Goal: Task Accomplishment & Management: Manage account settings

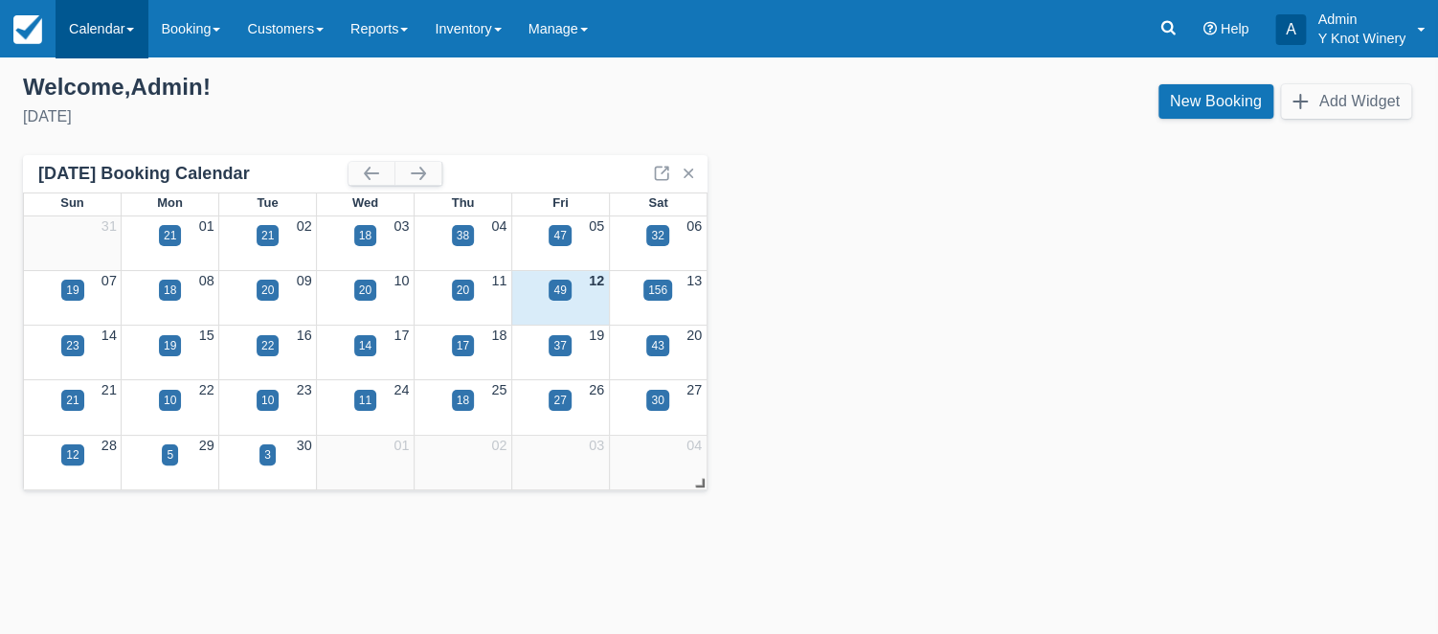
click at [141, 35] on link "Calendar" at bounding box center [102, 28] width 92 height 57
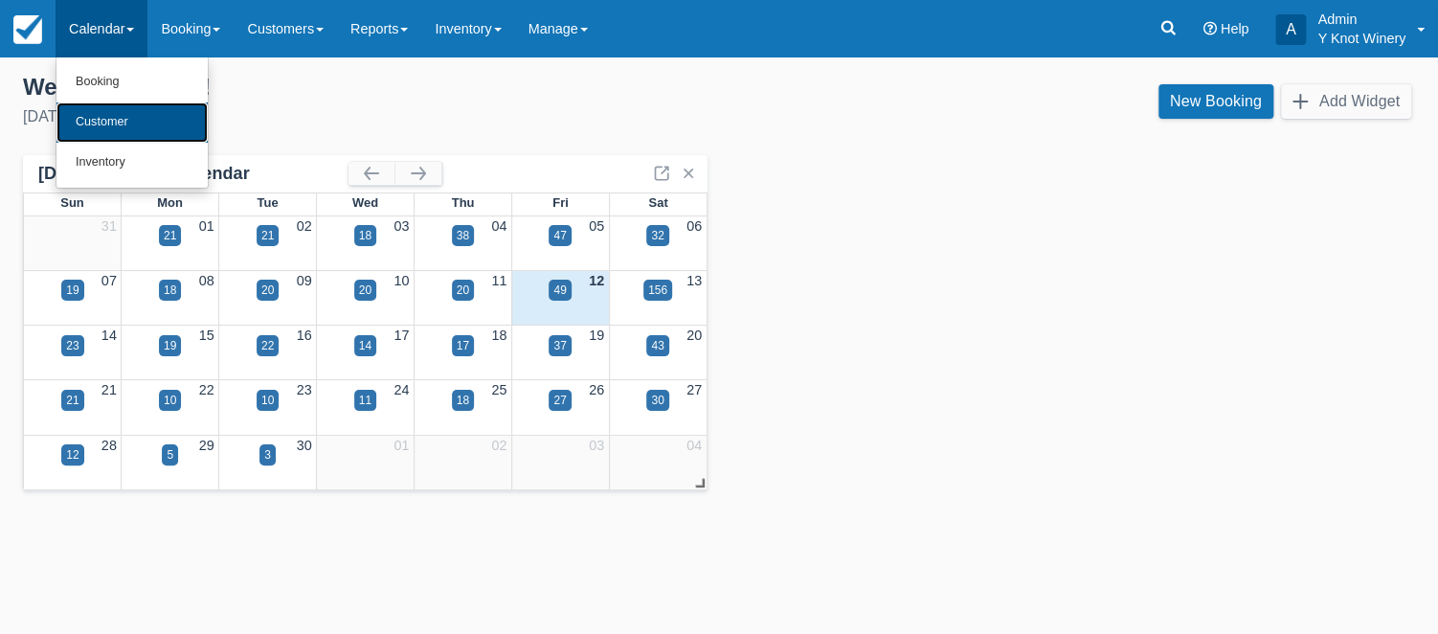
click at [142, 124] on link "Customer" at bounding box center [131, 122] width 151 height 40
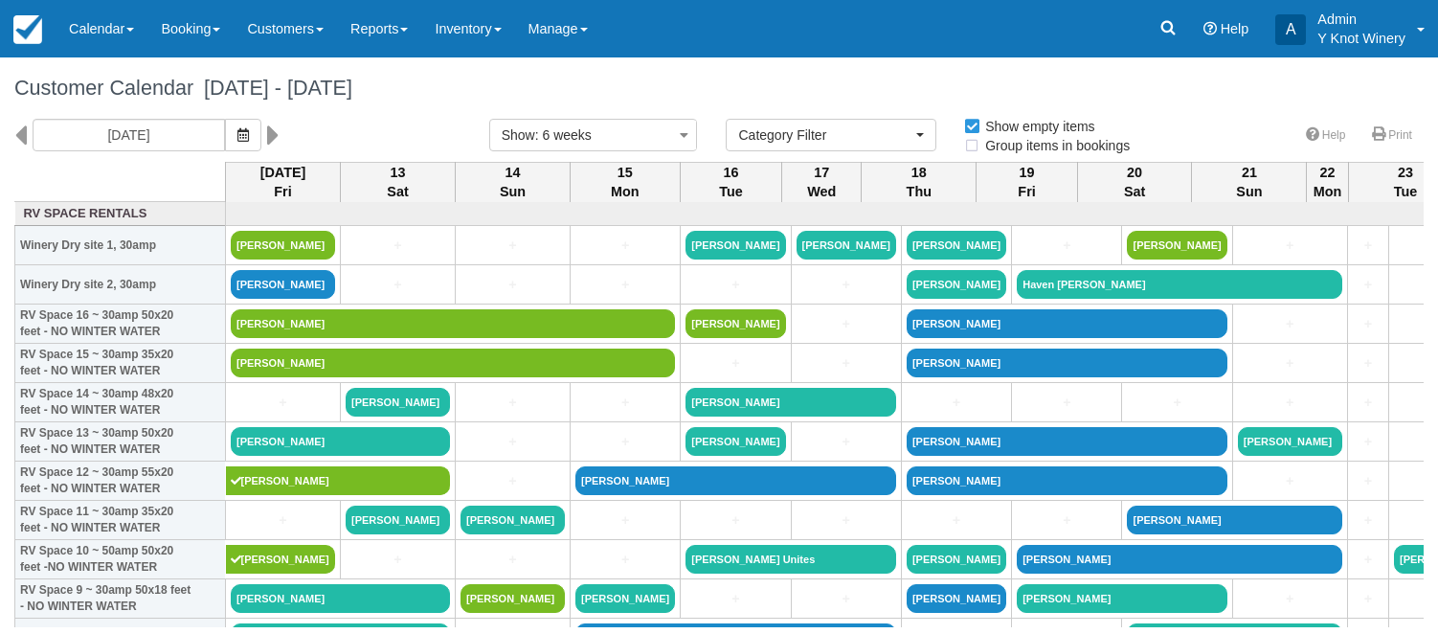
select select
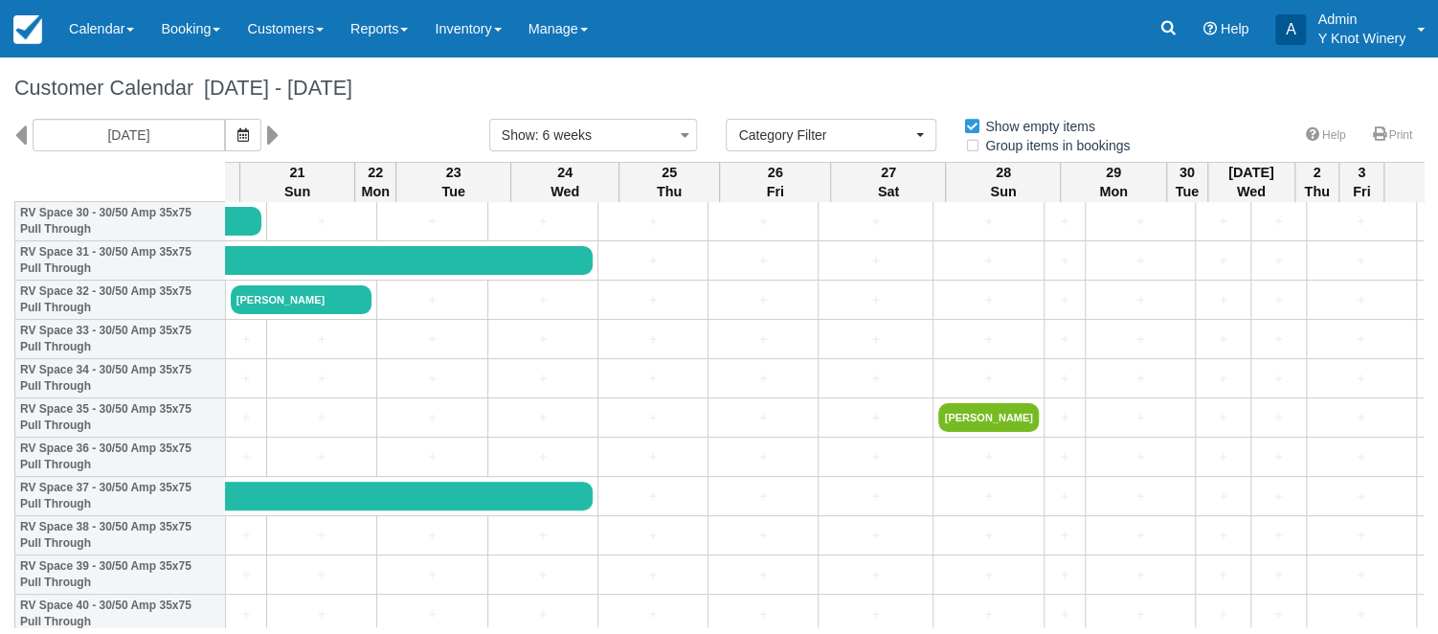
scroll to position [1241, 1149]
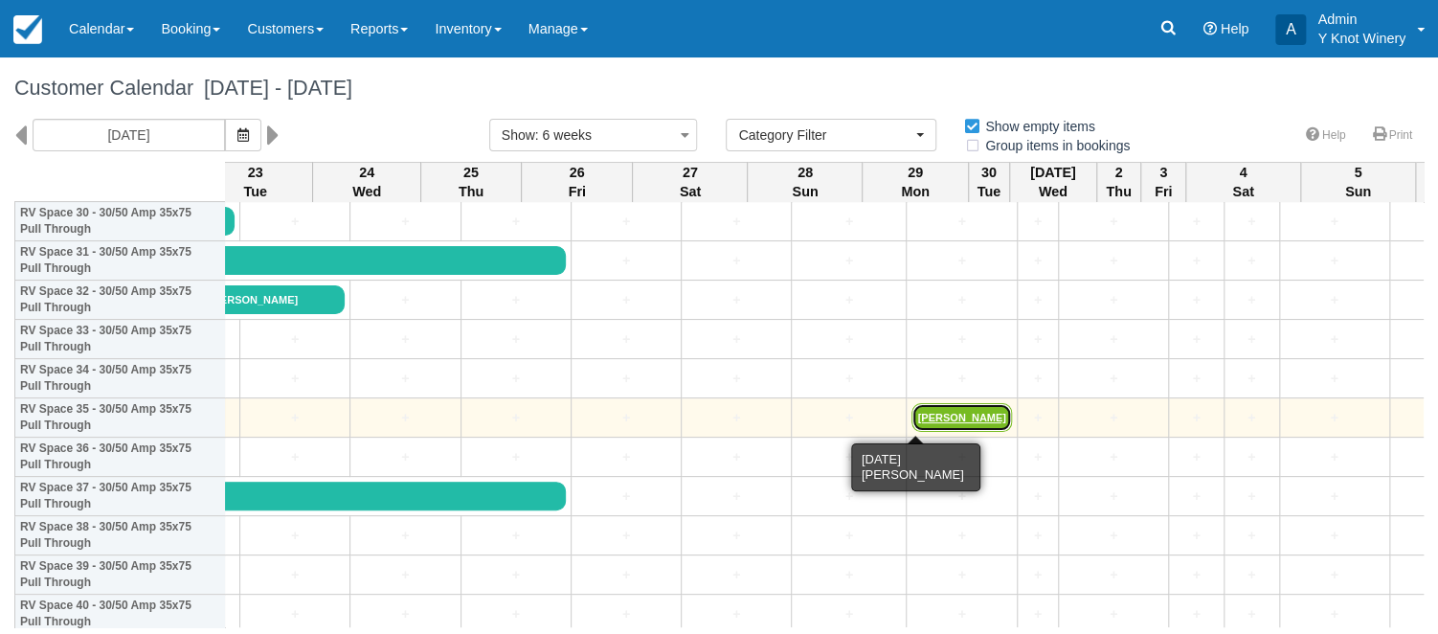
click at [935, 412] on link "COLLEEN IRWIN" at bounding box center [961, 417] width 100 height 29
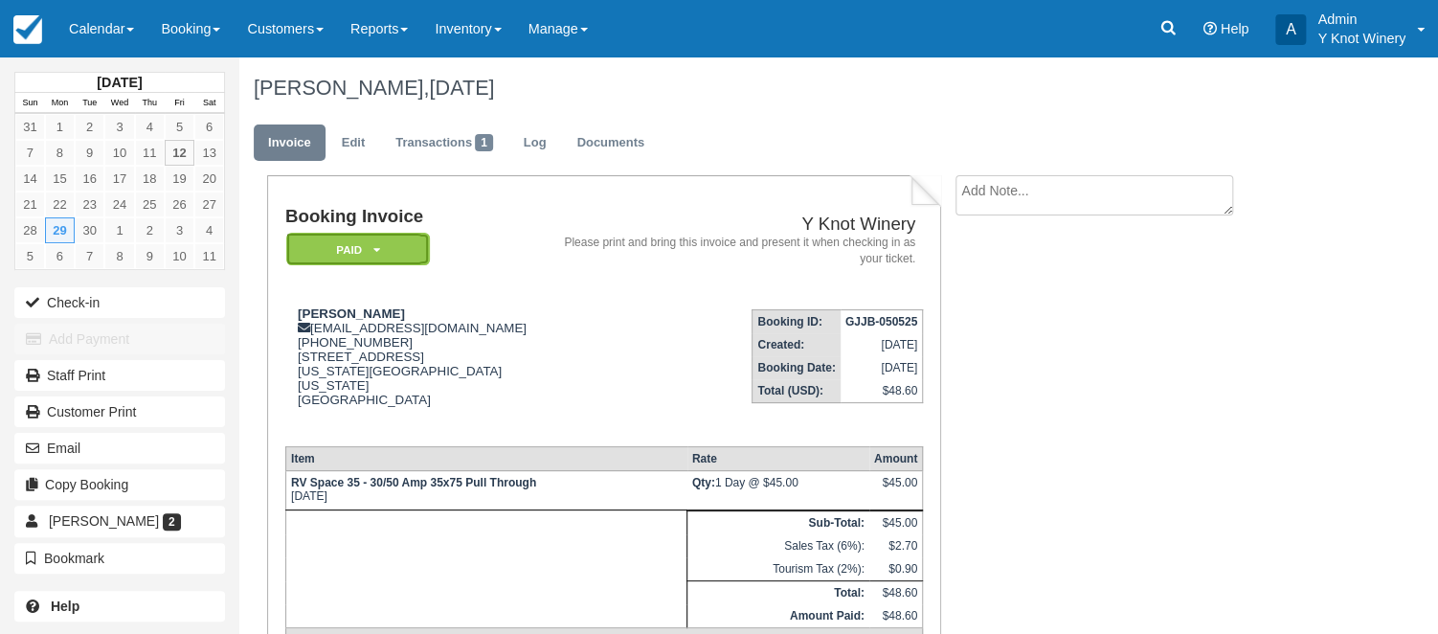
click at [378, 251] on icon at bounding box center [375, 249] width 7 height 11
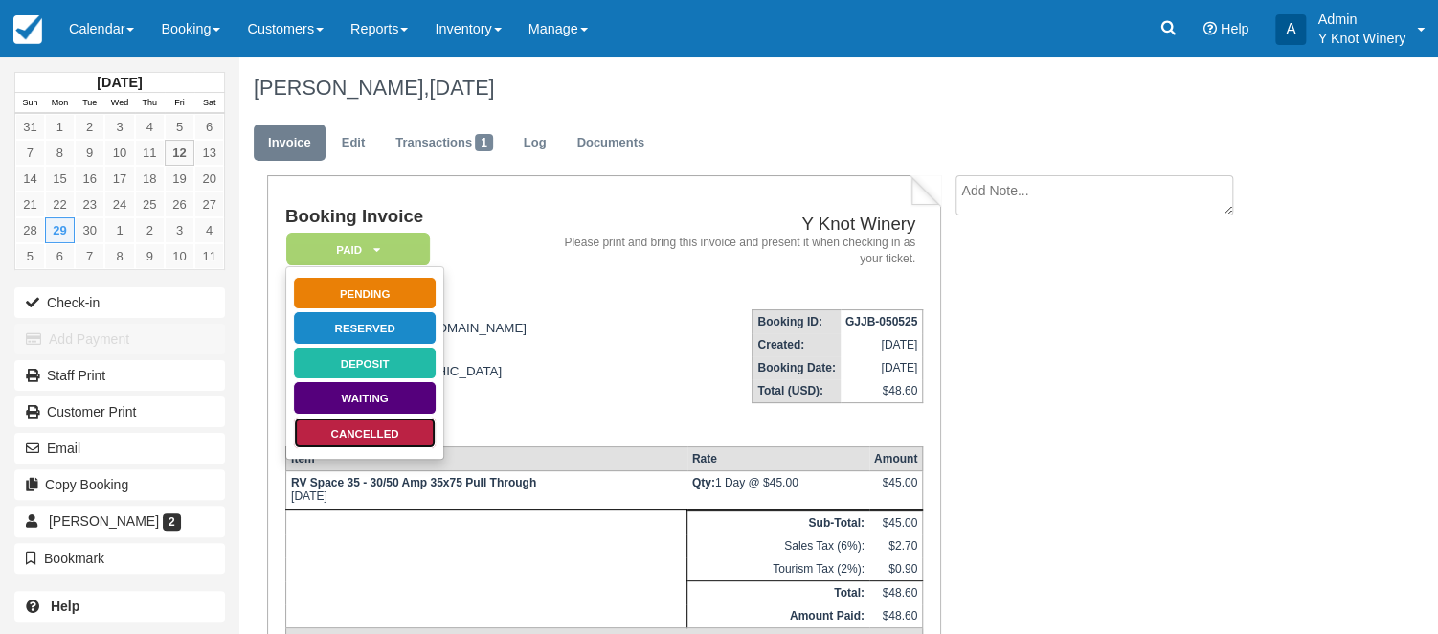
click at [403, 438] on link "Cancelled" at bounding box center [365, 433] width 144 height 34
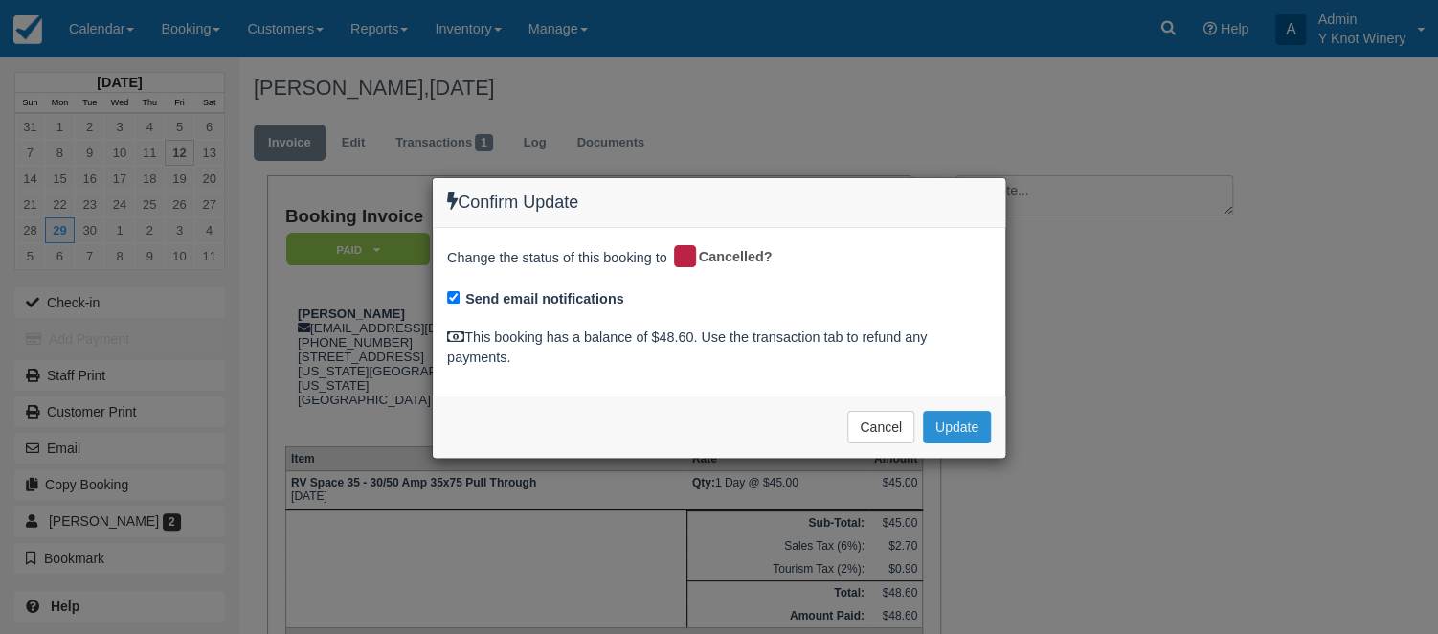
click at [967, 423] on button "Update" at bounding box center [957, 427] width 68 height 33
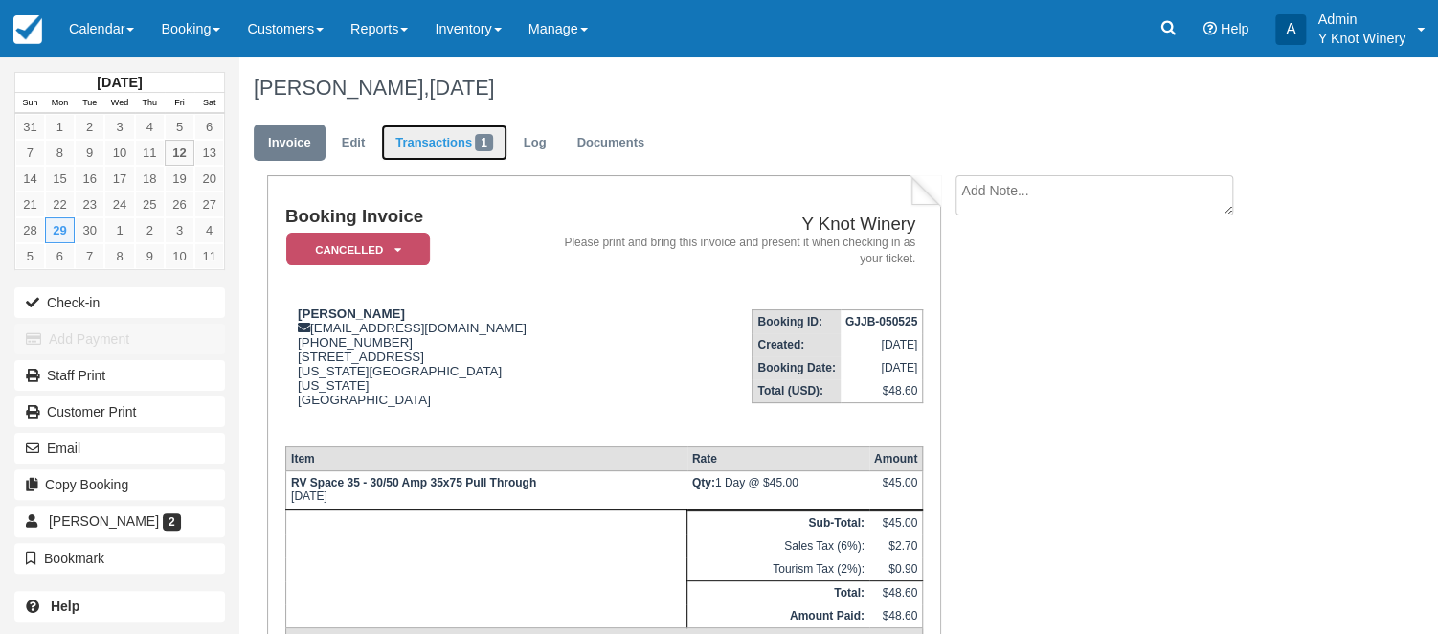
click at [457, 146] on link "Transactions 1" at bounding box center [444, 142] width 126 height 37
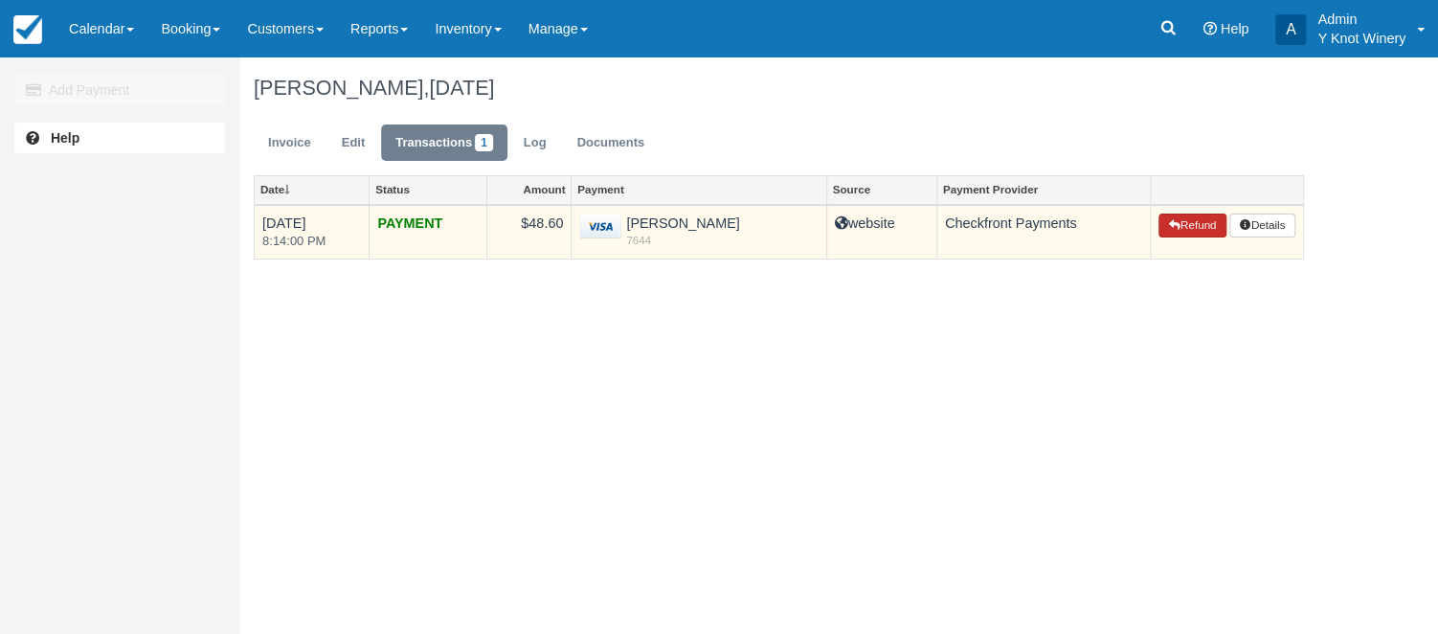
click at [1186, 231] on button "Refund" at bounding box center [1191, 226] width 67 height 25
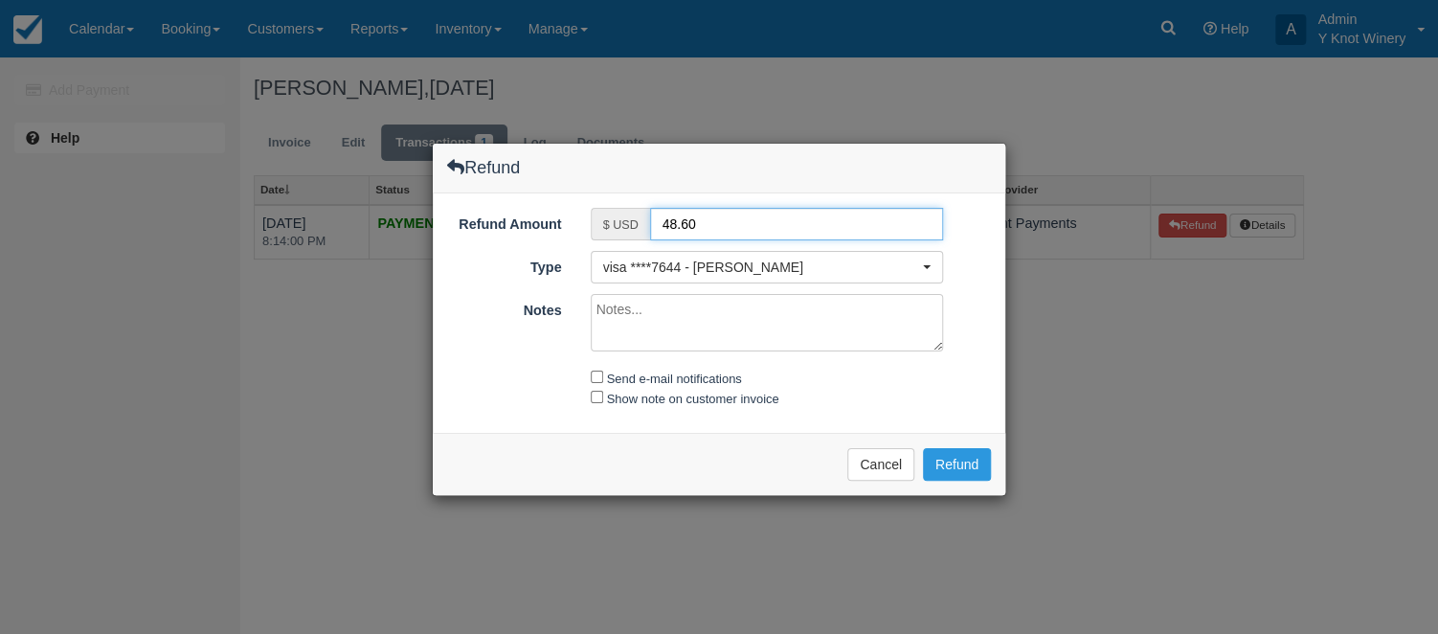
drag, startPoint x: 668, startPoint y: 224, endPoint x: 656, endPoint y: 224, distance: 12.4
click at [656, 224] on input "48.60" at bounding box center [797, 224] width 294 height 33
type input "28.60"
click at [604, 313] on textarea "Notes" at bounding box center [767, 322] width 353 height 57
type textarea "Refund of payment less cancellation fee."
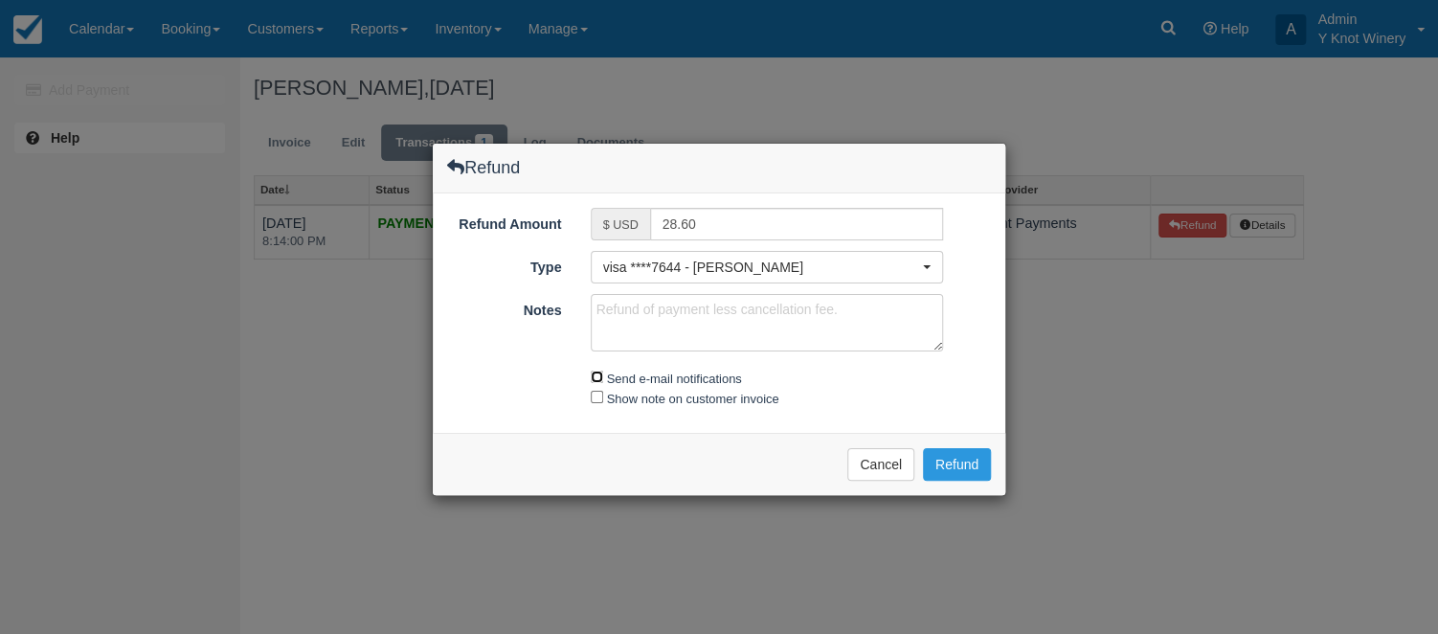
click at [601, 378] on input "Send e-mail notifications" at bounding box center [597, 377] width 12 height 12
checkbox input "true"
click at [597, 393] on input "Show note on customer invoice" at bounding box center [597, 397] width 12 height 12
checkbox input "true"
click at [959, 463] on button "Refund" at bounding box center [957, 464] width 68 height 33
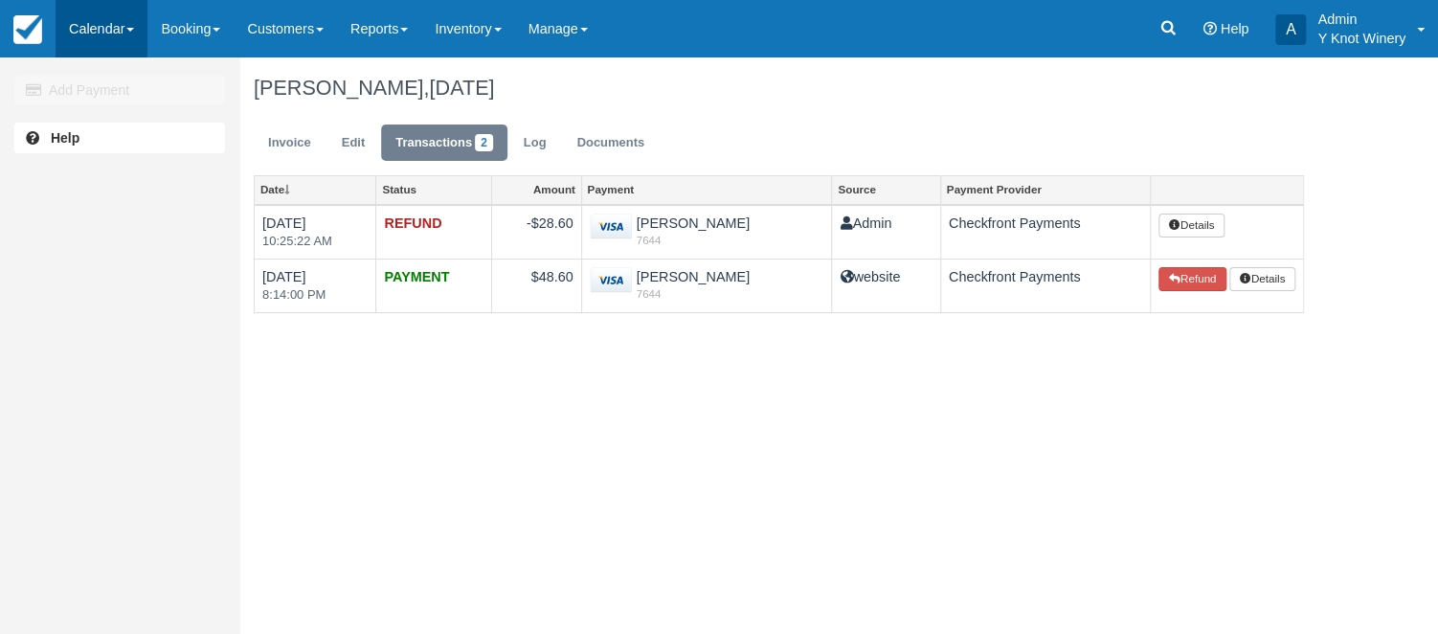
click at [128, 22] on link "Calendar" at bounding box center [102, 28] width 92 height 57
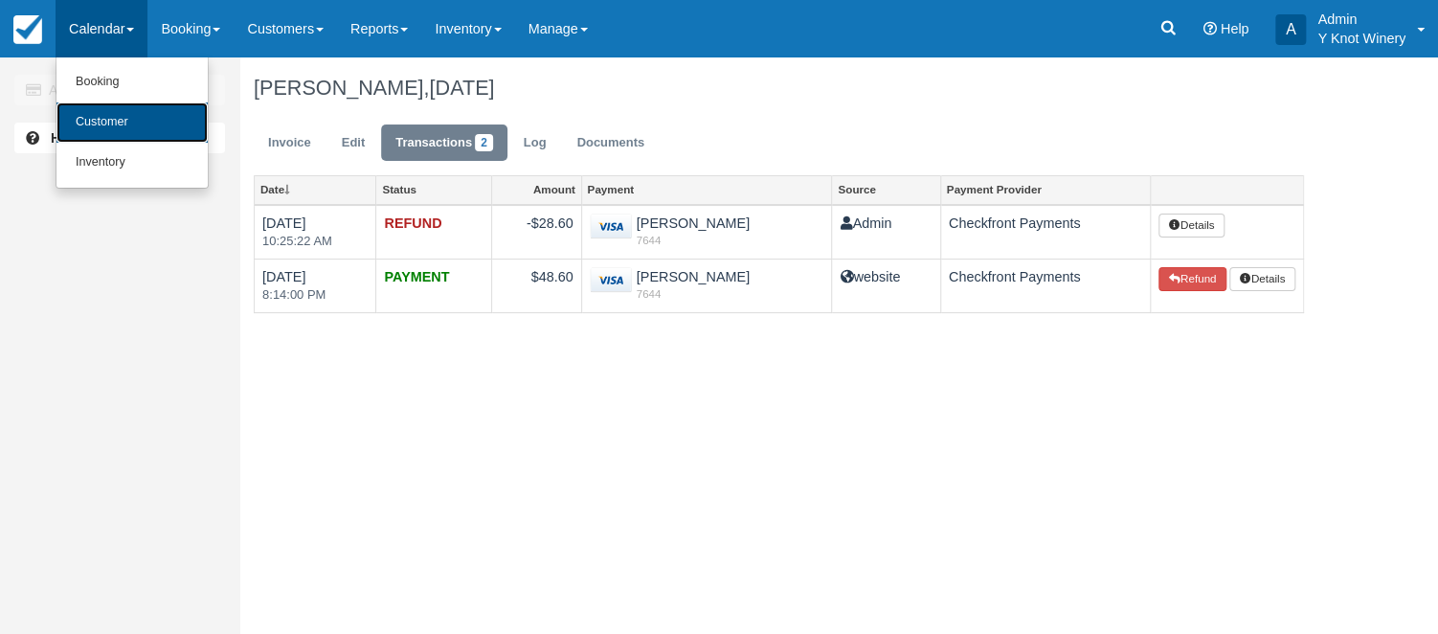
click at [131, 115] on link "Customer" at bounding box center [131, 122] width 151 height 40
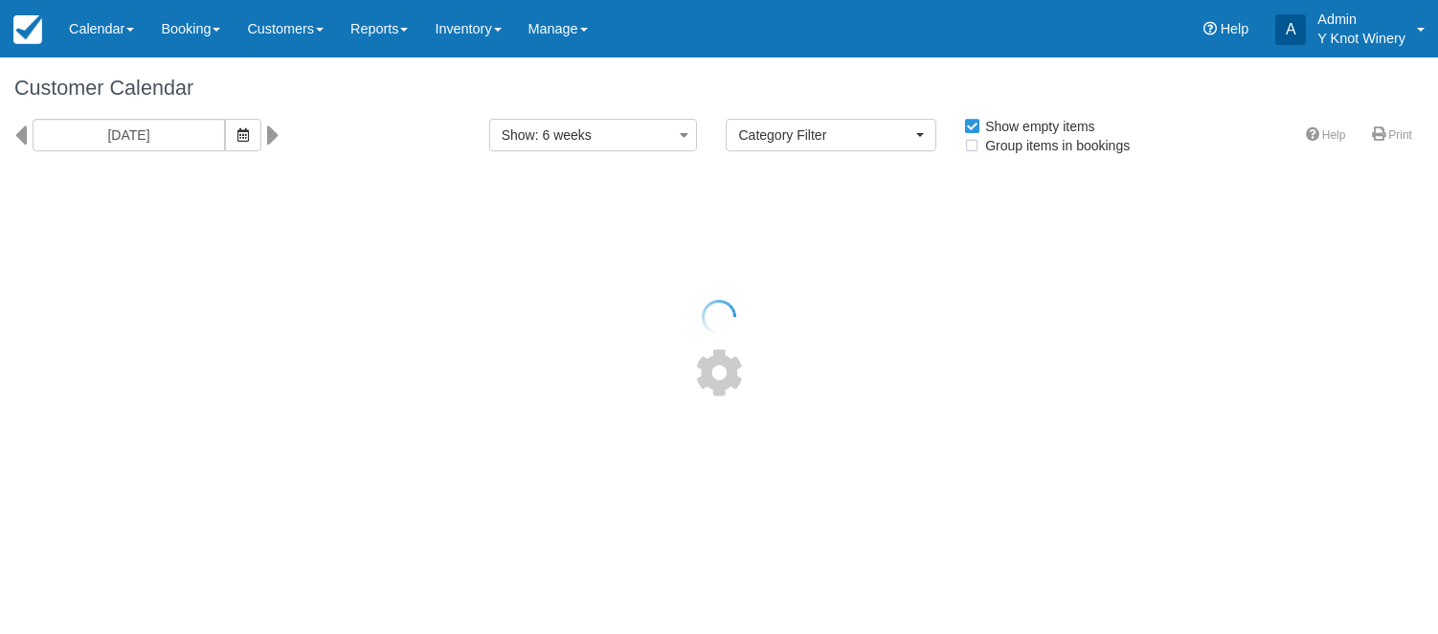
select select
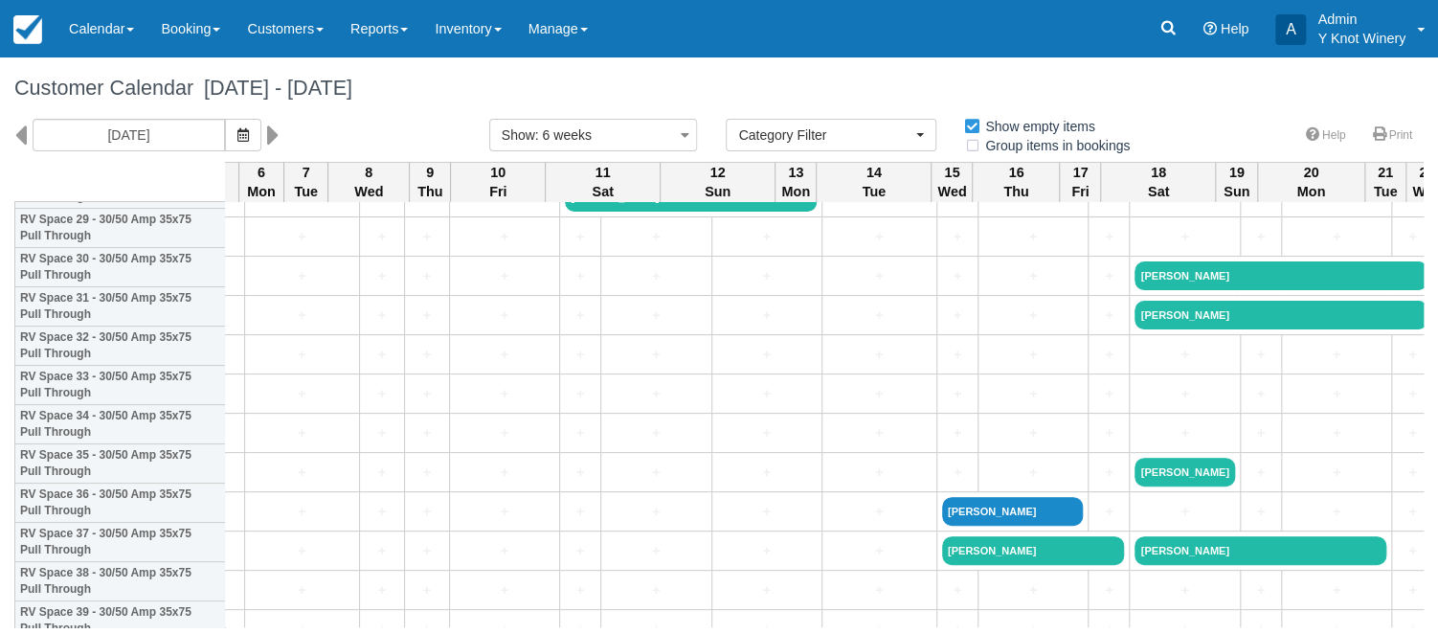
scroll to position [1195, 2294]
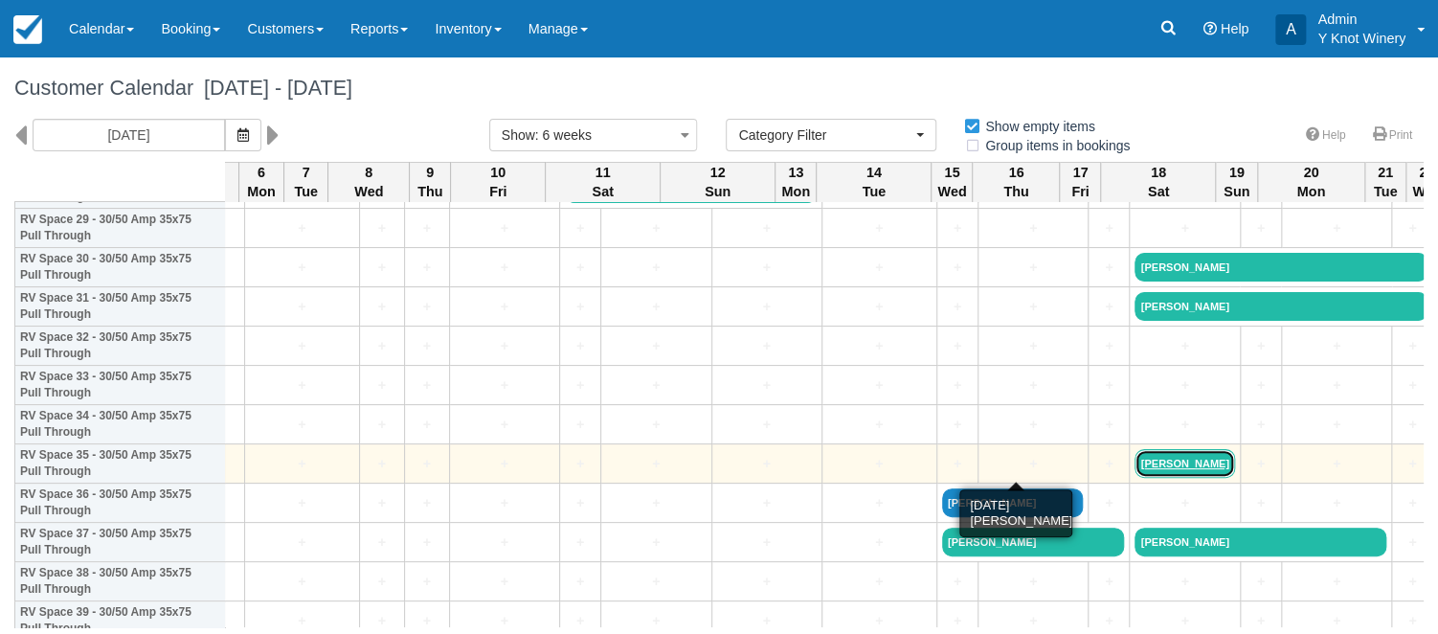
click at [1135, 463] on link "[PERSON_NAME]" at bounding box center [1185, 463] width 100 height 29
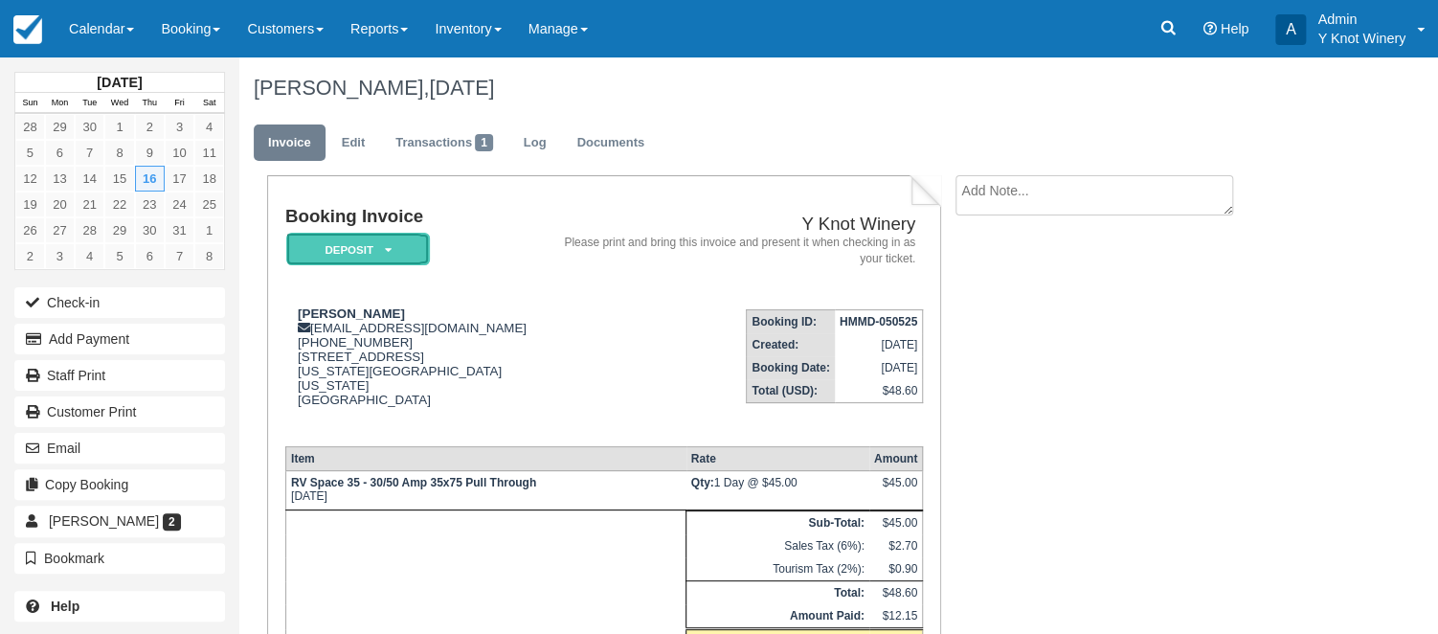
click at [389, 249] on icon at bounding box center [387, 249] width 7 height 11
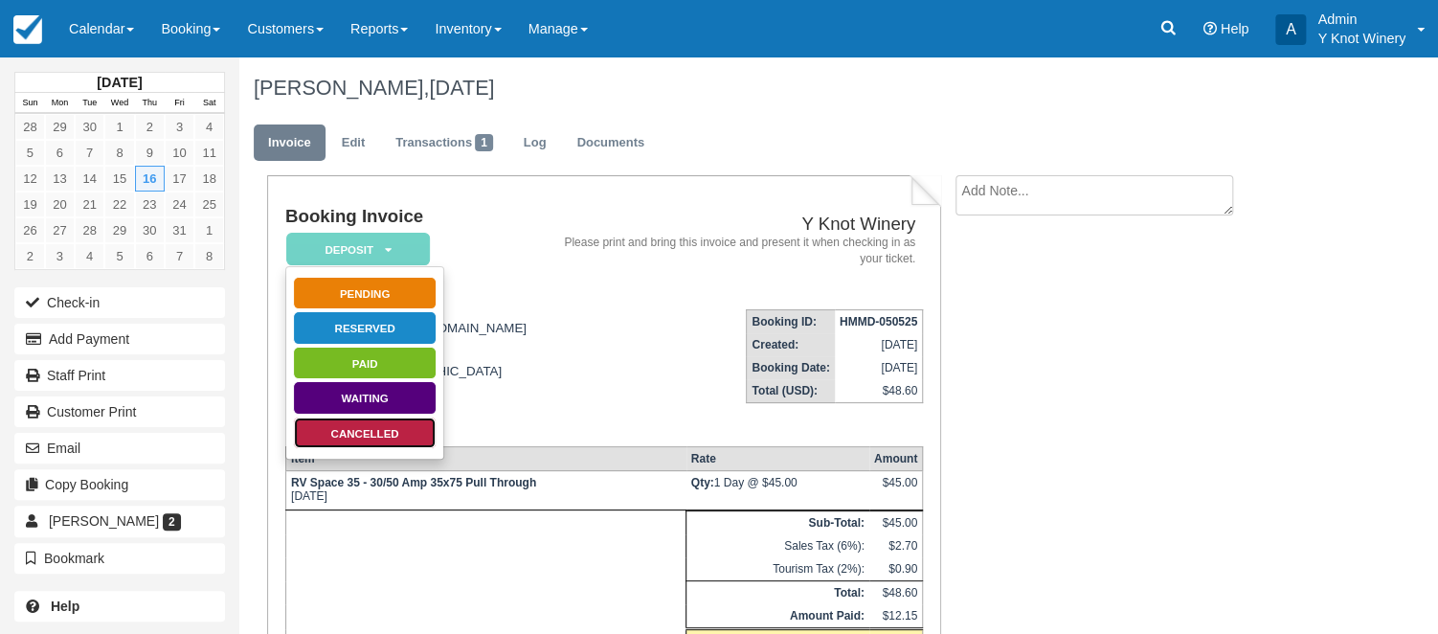
click at [385, 433] on link "Cancelled" at bounding box center [365, 433] width 144 height 34
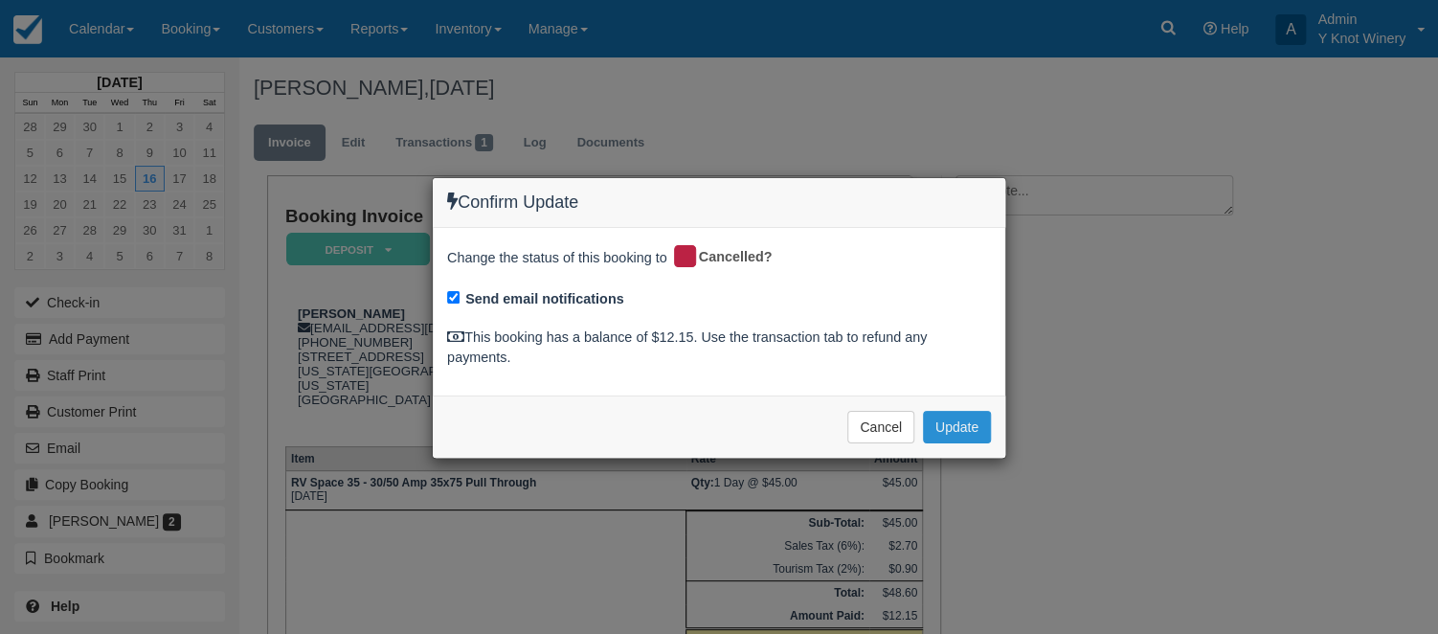
click at [957, 427] on button "Update" at bounding box center [957, 427] width 68 height 33
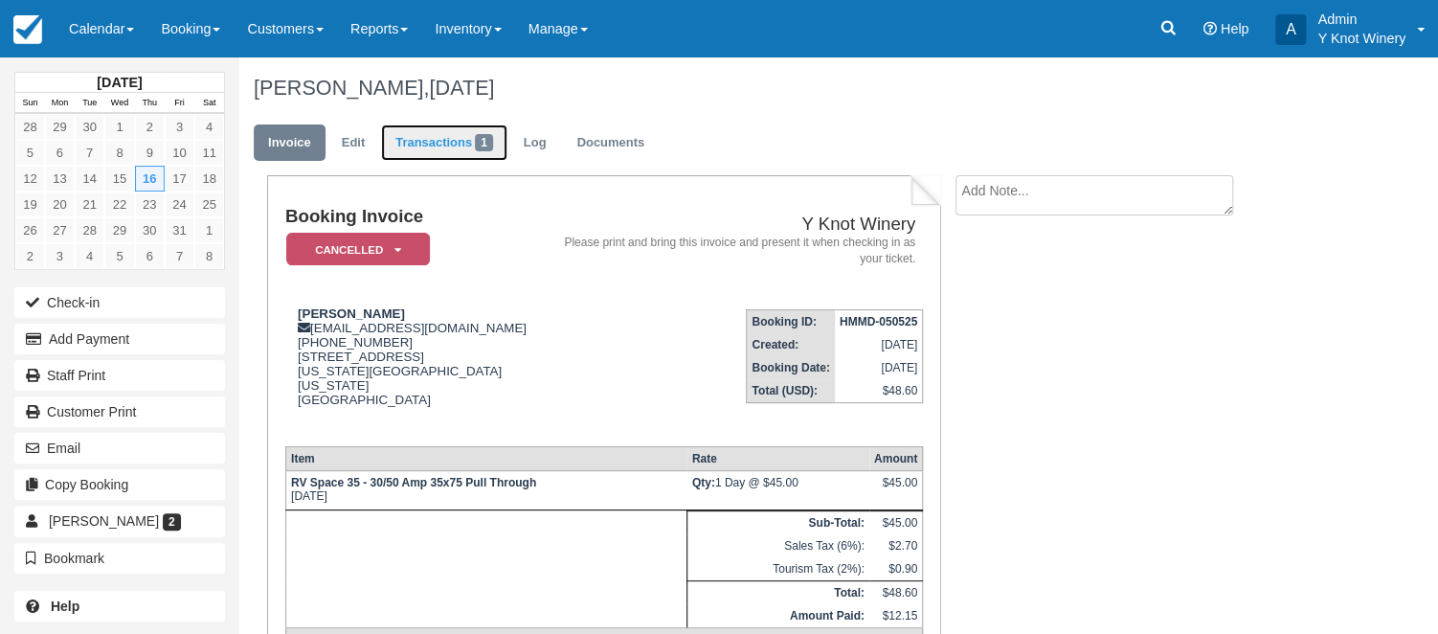
click at [453, 136] on link "Transactions 1" at bounding box center [444, 142] width 126 height 37
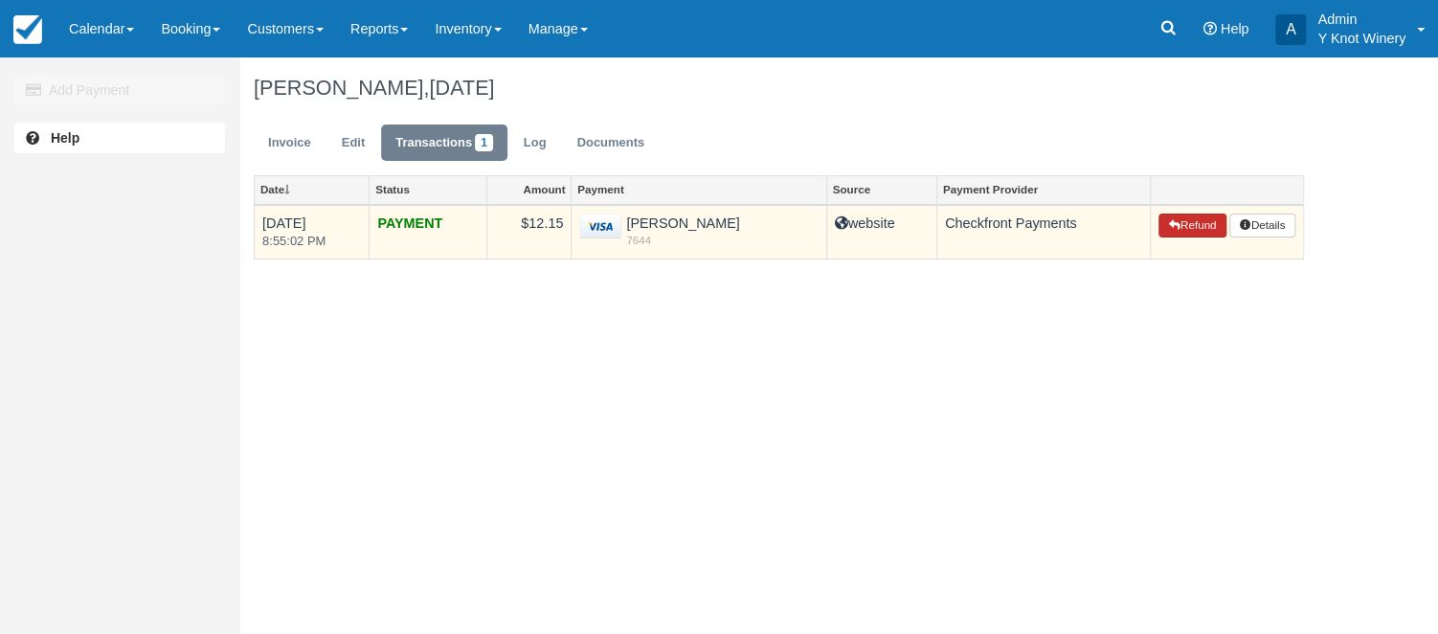
click at [1189, 224] on button "Refund" at bounding box center [1191, 226] width 67 height 25
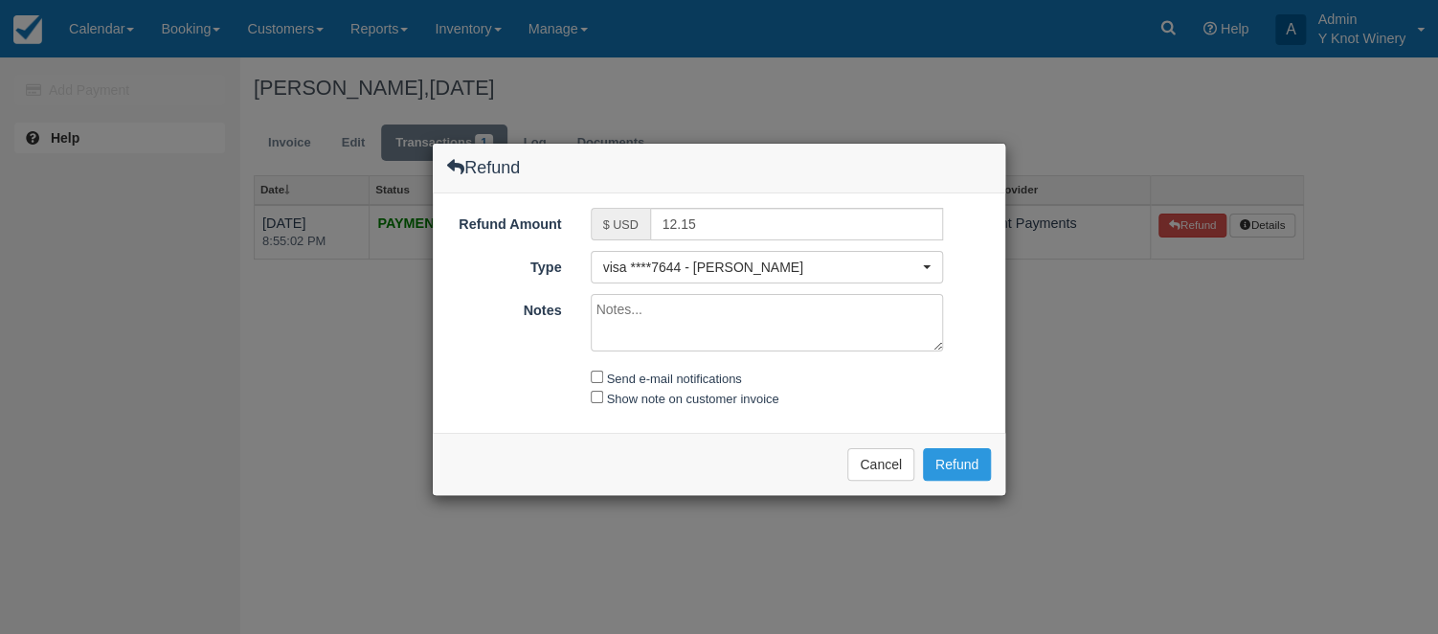
click at [620, 312] on textarea "Notes" at bounding box center [767, 322] width 353 height 57
type textarea "refund of deposit."
click at [597, 376] on input "Send e-mail notifications" at bounding box center [597, 377] width 12 height 12
checkbox input "true"
click at [595, 399] on input "Show note on customer invoice" at bounding box center [597, 397] width 12 height 12
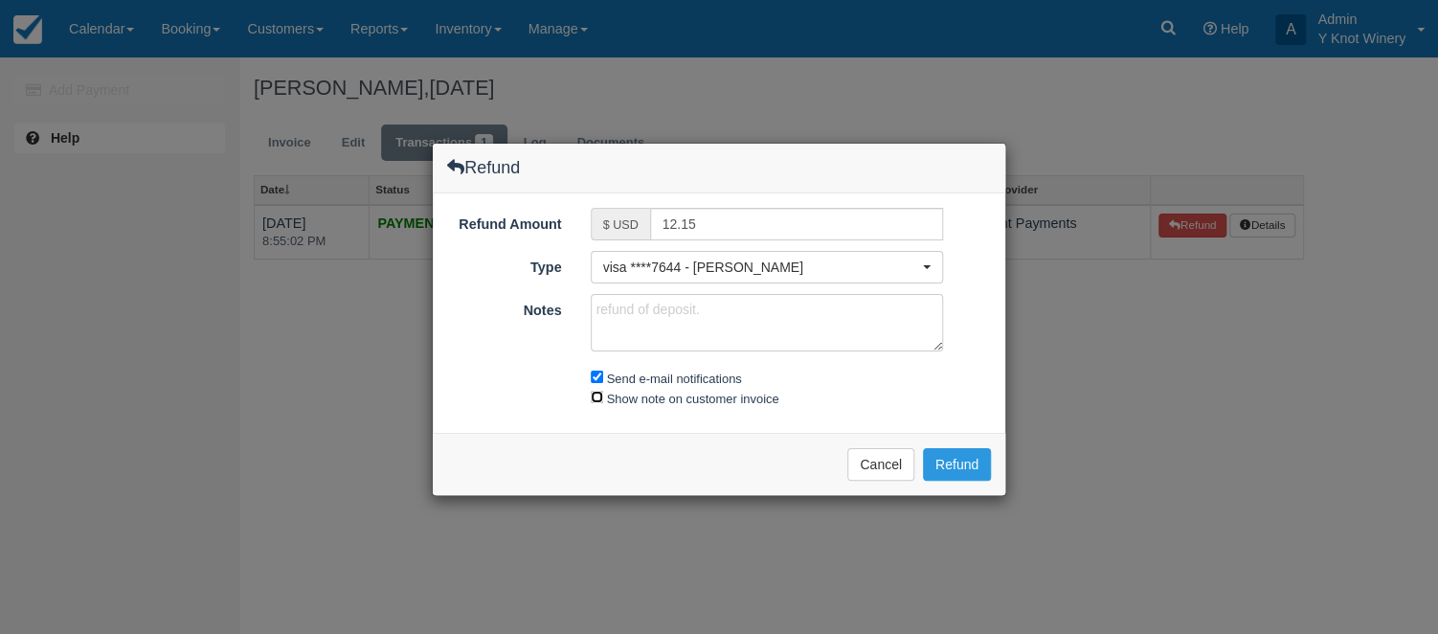
checkbox input "true"
click at [978, 463] on button "Refund" at bounding box center [957, 464] width 68 height 33
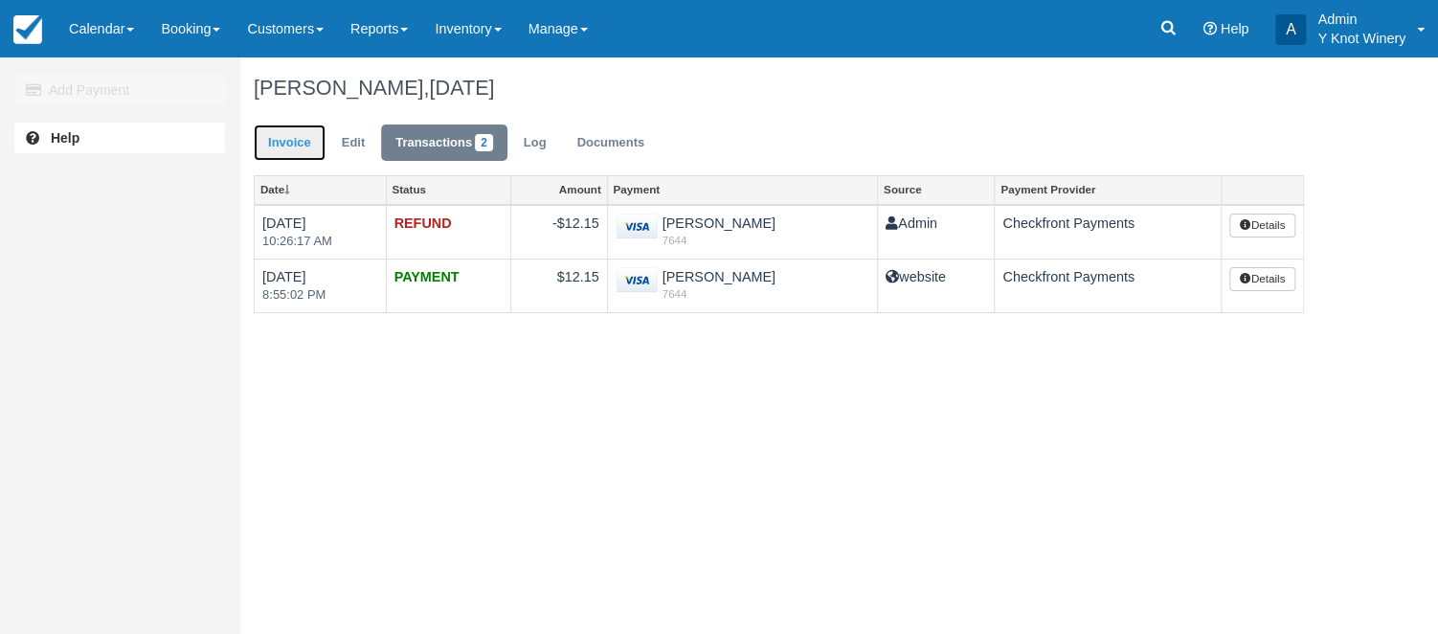
click at [308, 141] on link "Invoice" at bounding box center [290, 142] width 72 height 37
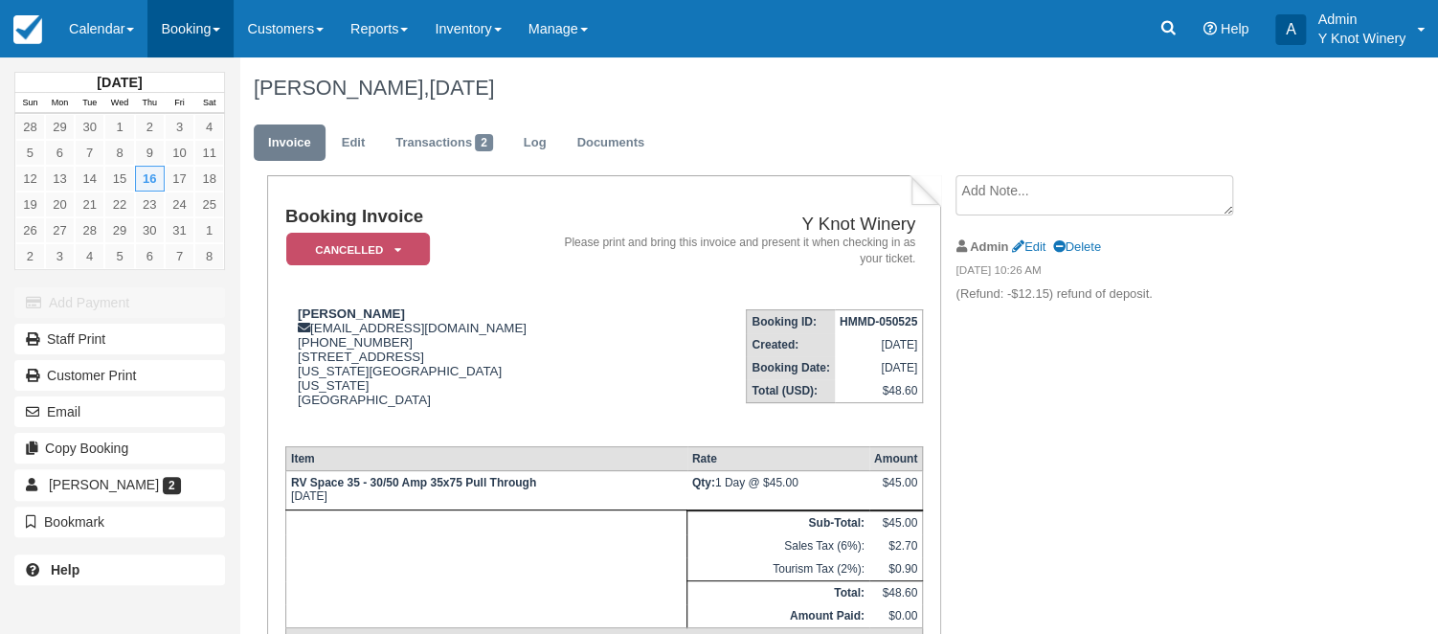
click at [227, 26] on link "Booking" at bounding box center [190, 28] width 86 height 57
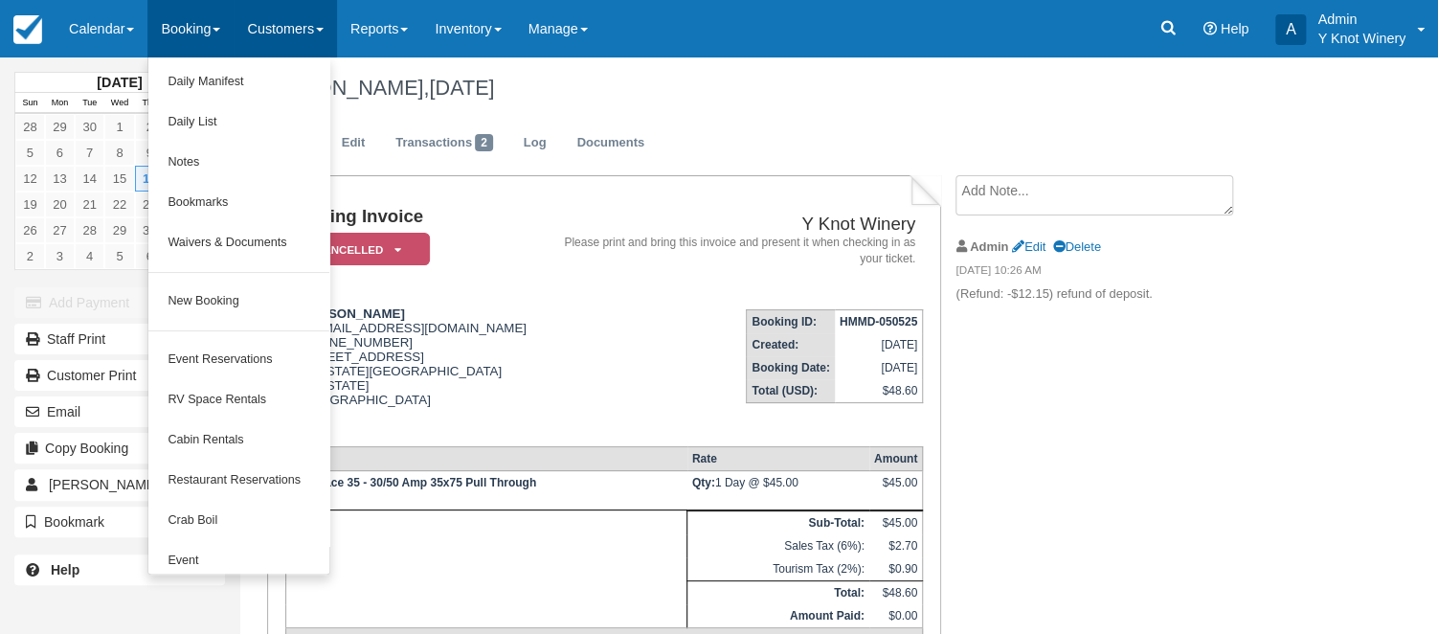
click at [324, 30] on span at bounding box center [320, 30] width 8 height 4
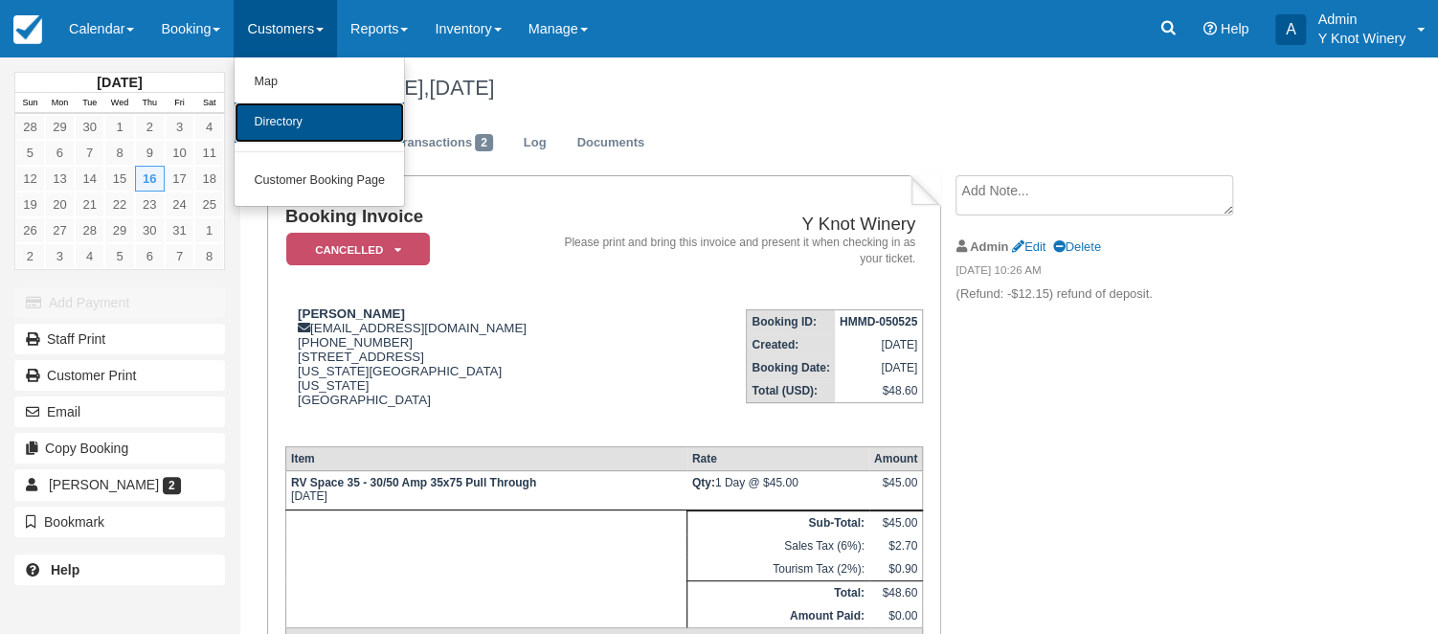
click at [322, 118] on link "Directory" at bounding box center [319, 122] width 169 height 40
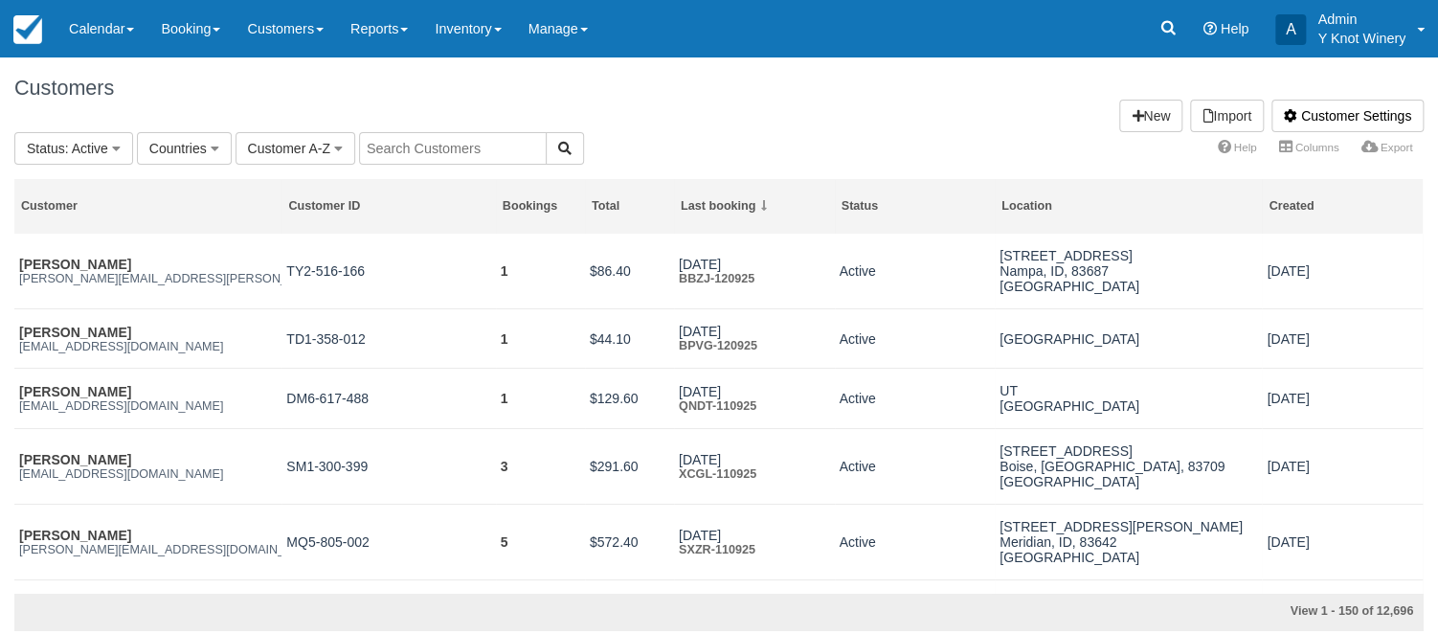
click at [402, 149] on input "text" at bounding box center [453, 148] width 188 height 33
type input "irwin"
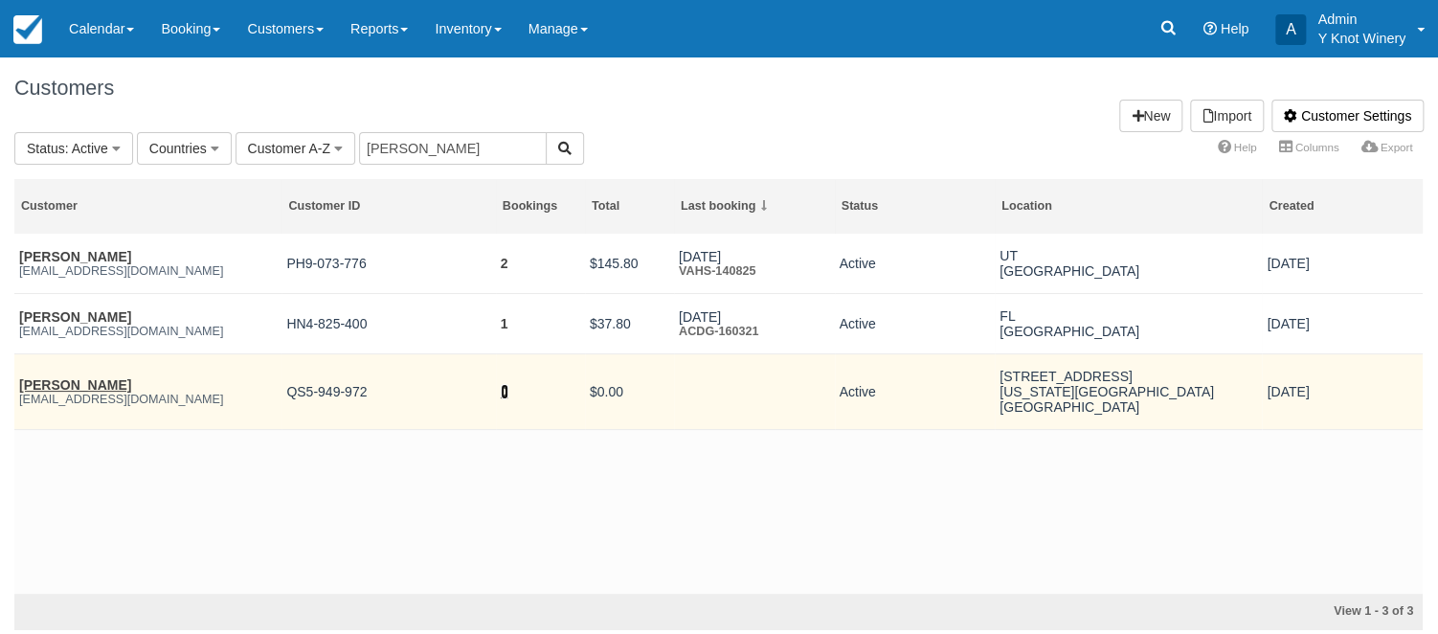
click at [506, 393] on link "0" at bounding box center [505, 391] width 8 height 15
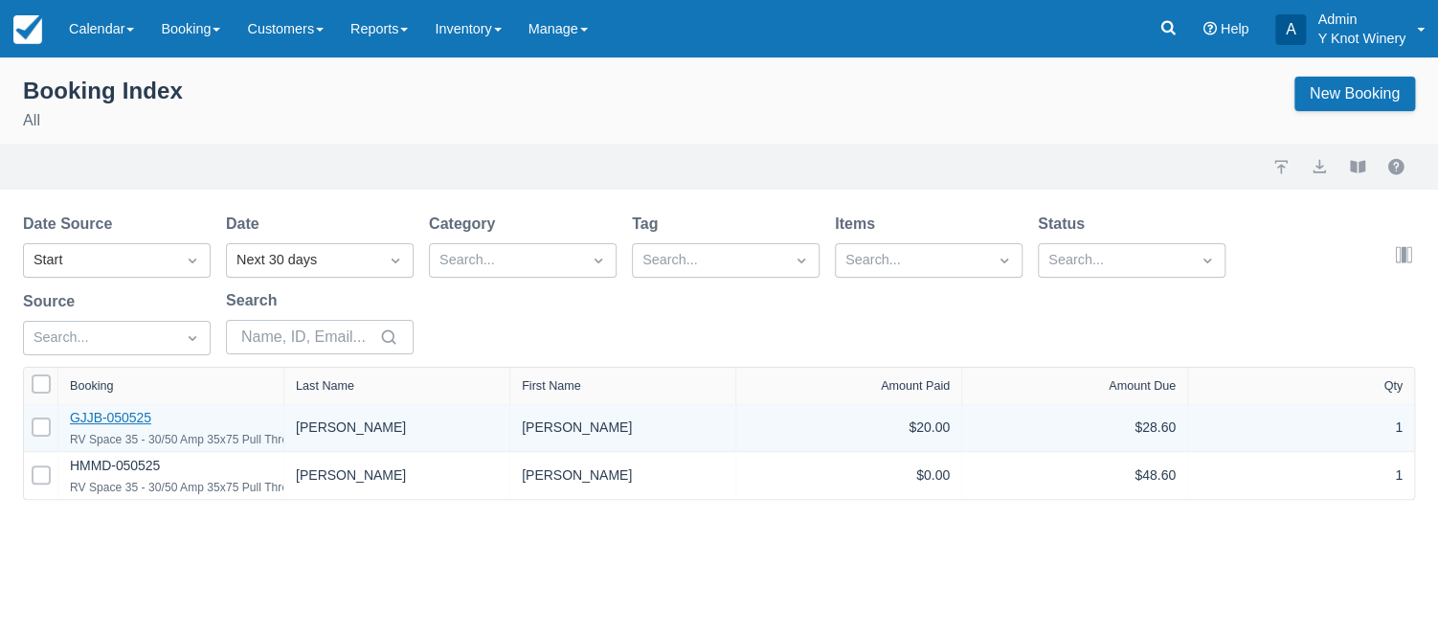
click at [109, 423] on link "GJJB-050525" at bounding box center [110, 417] width 81 height 15
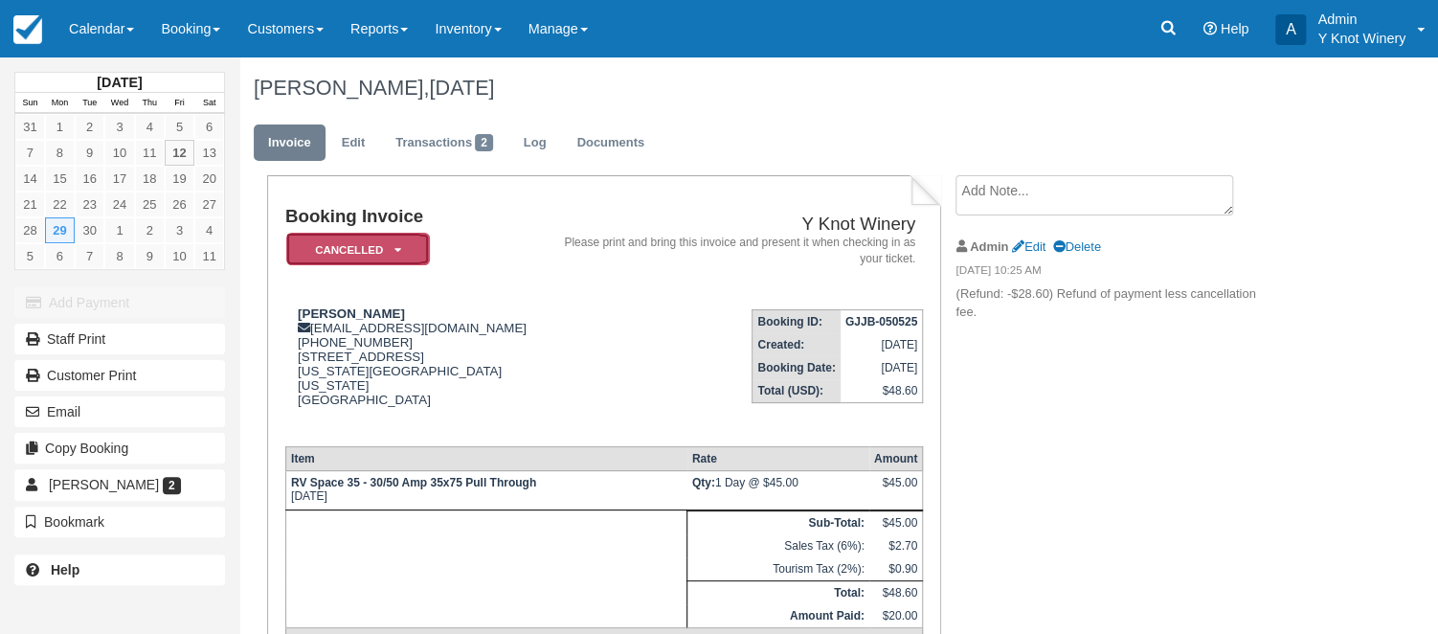
click at [400, 251] on em "Cancelled" at bounding box center [358, 250] width 144 height 34
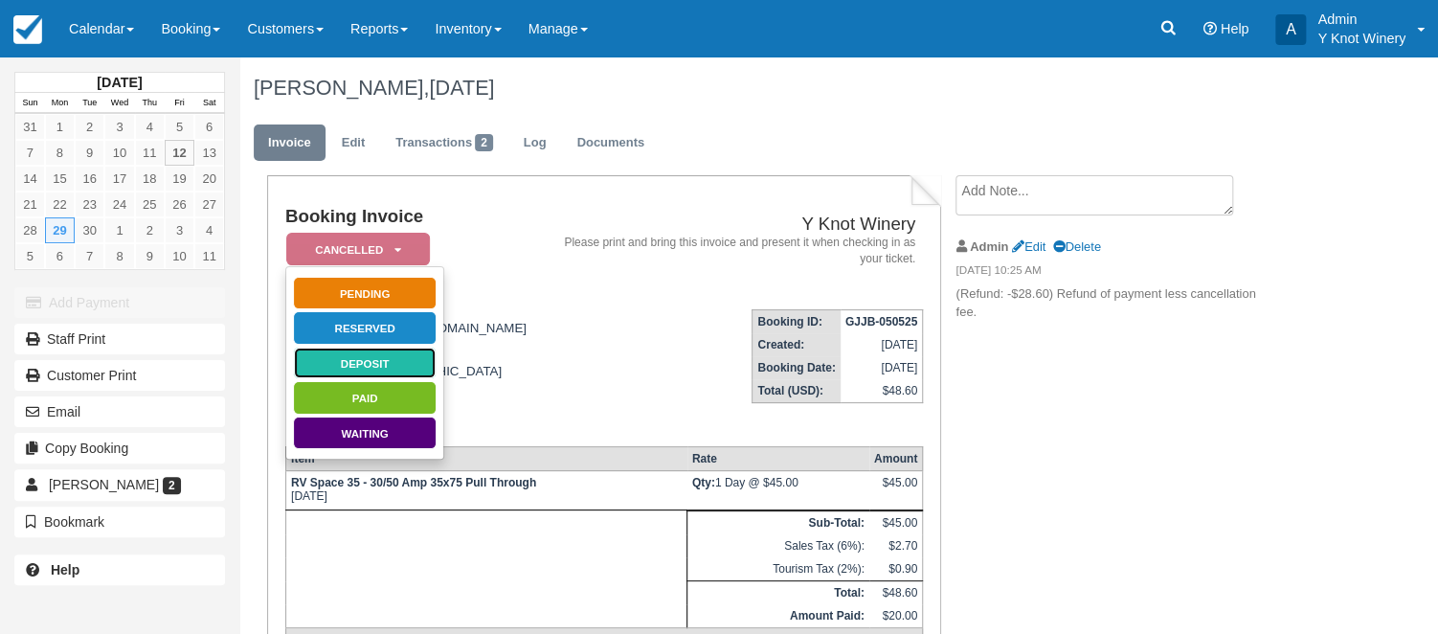
click at [383, 360] on link "Deposit" at bounding box center [365, 364] width 144 height 34
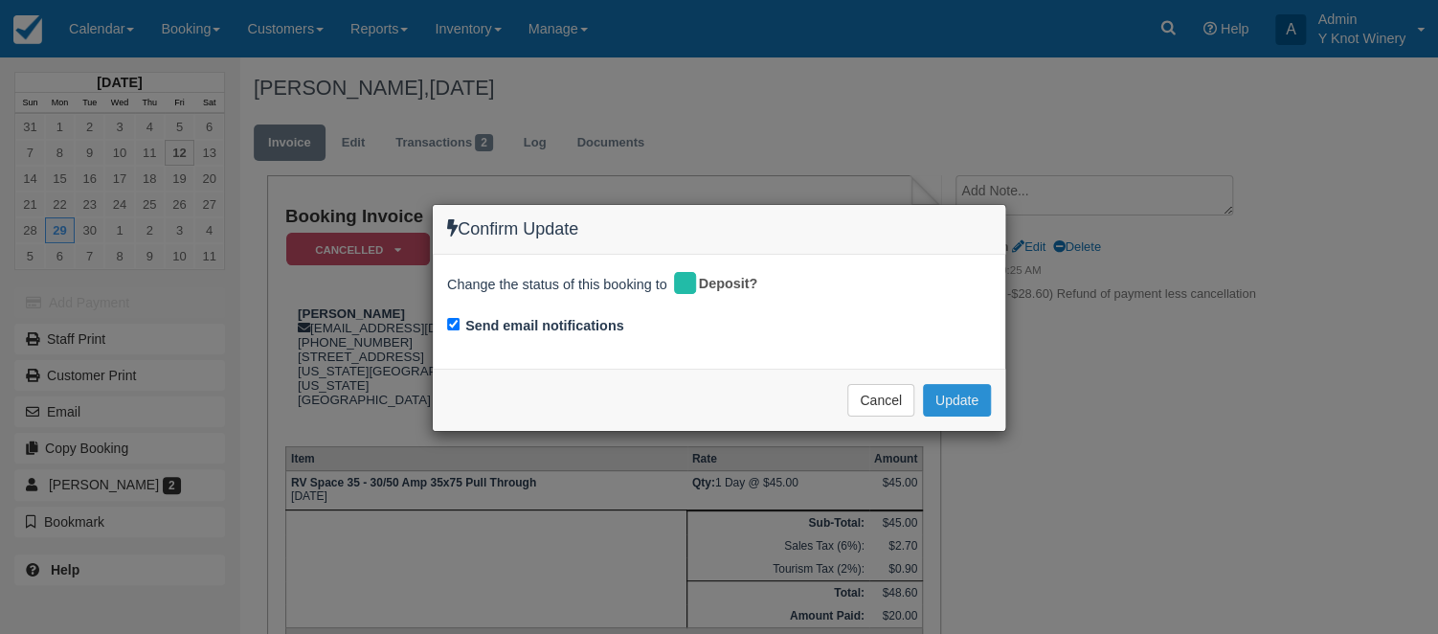
click at [975, 398] on button "Update" at bounding box center [957, 400] width 68 height 33
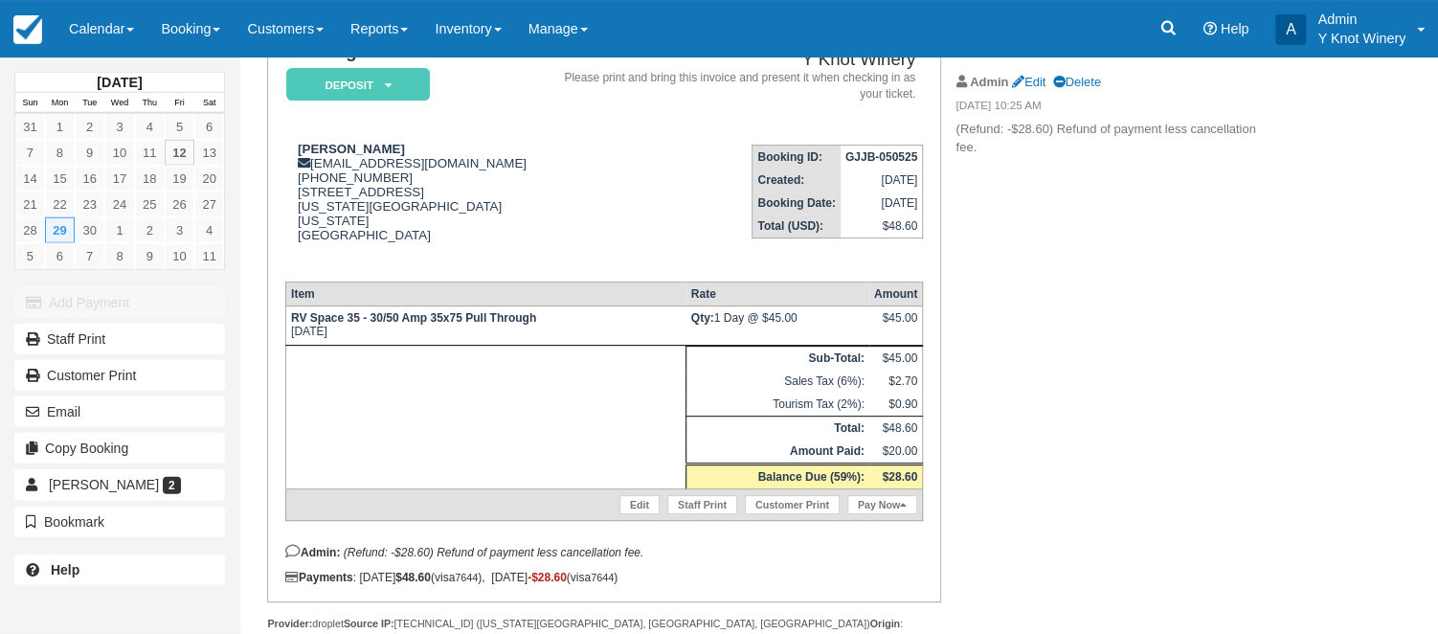
scroll to position [172, 0]
